Goal: Check status: Check status

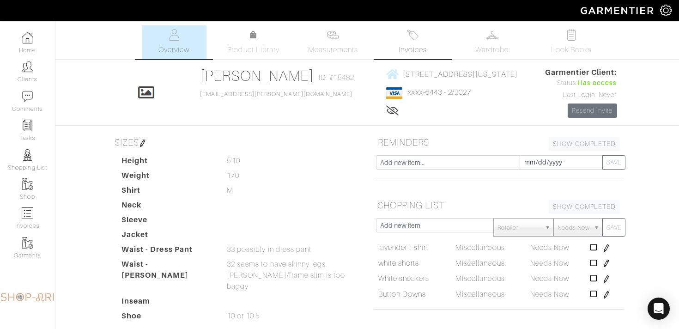
click at [409, 61] on div "[PERSON_NAME] Overview Overview Measurements Product Library Invoices Wardrobe …" at bounding box center [339, 278] width 679 height 506
click at [407, 42] on link "Invoices" at bounding box center [412, 42] width 65 height 34
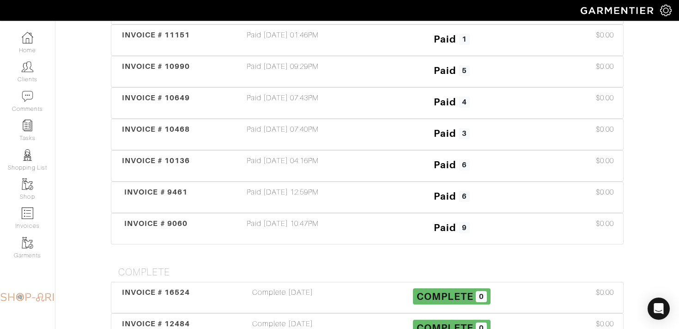
scroll to position [284, 0]
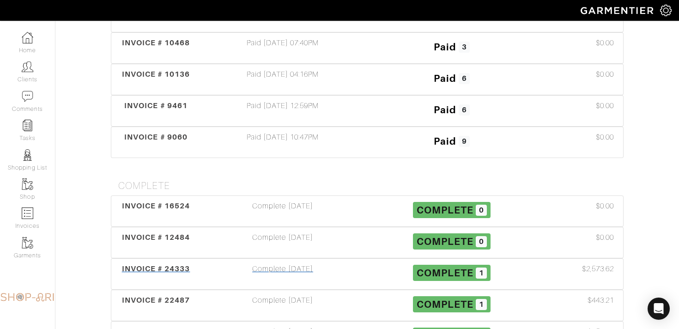
click at [304, 273] on div "Complete 09/12/25" at bounding box center [282, 273] width 169 height 21
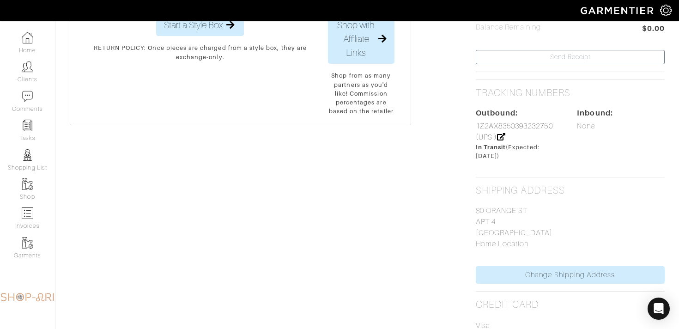
scroll to position [200, 0]
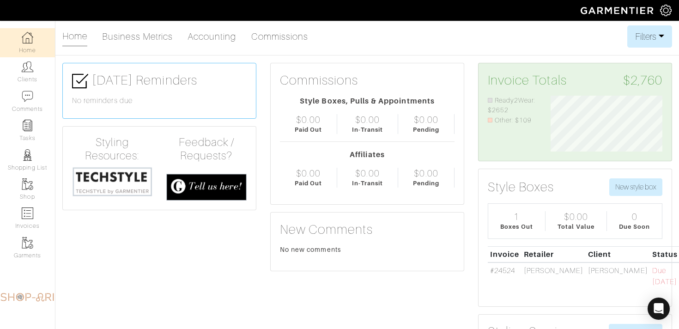
scroll to position [56, 126]
click at [506, 271] on link "#24524" at bounding box center [502, 271] width 25 height 8
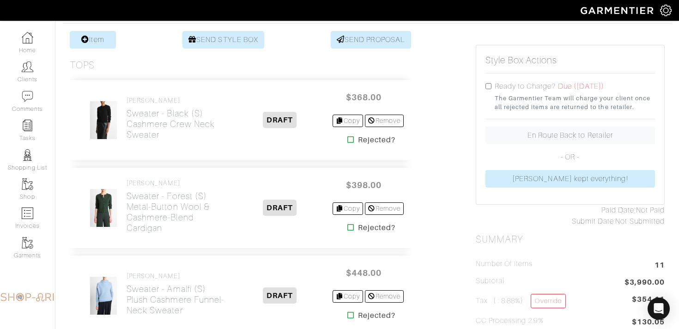
scroll to position [199, 0]
